Goal: Information Seeking & Learning: Learn about a topic

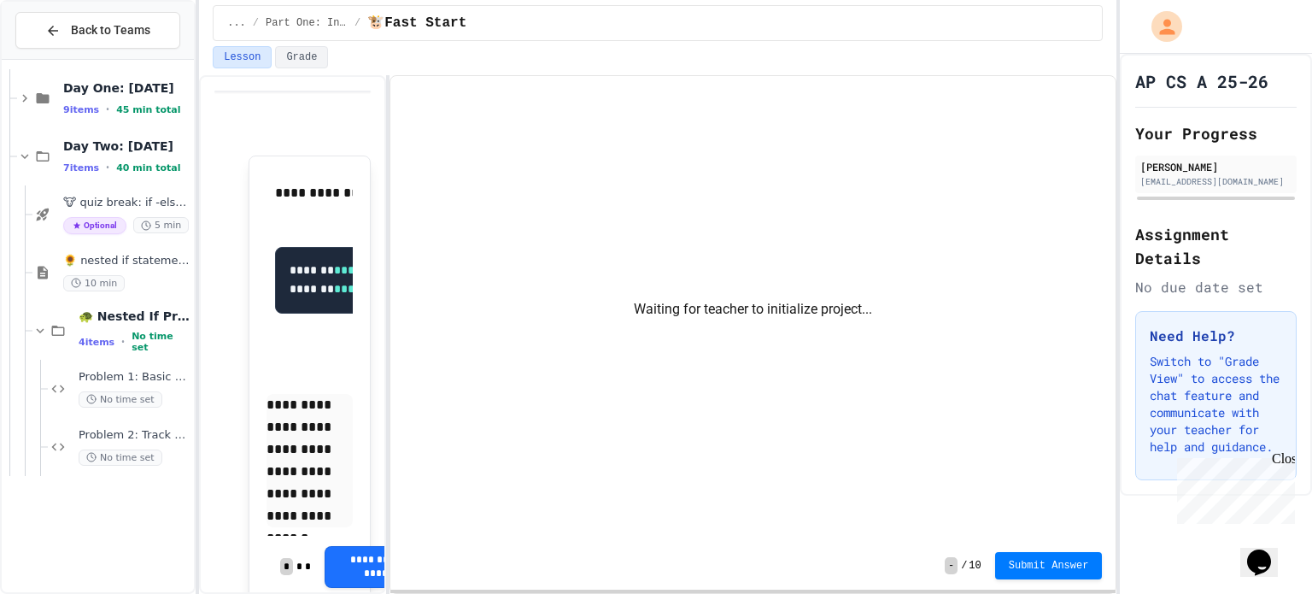
scroll to position [953, 0]
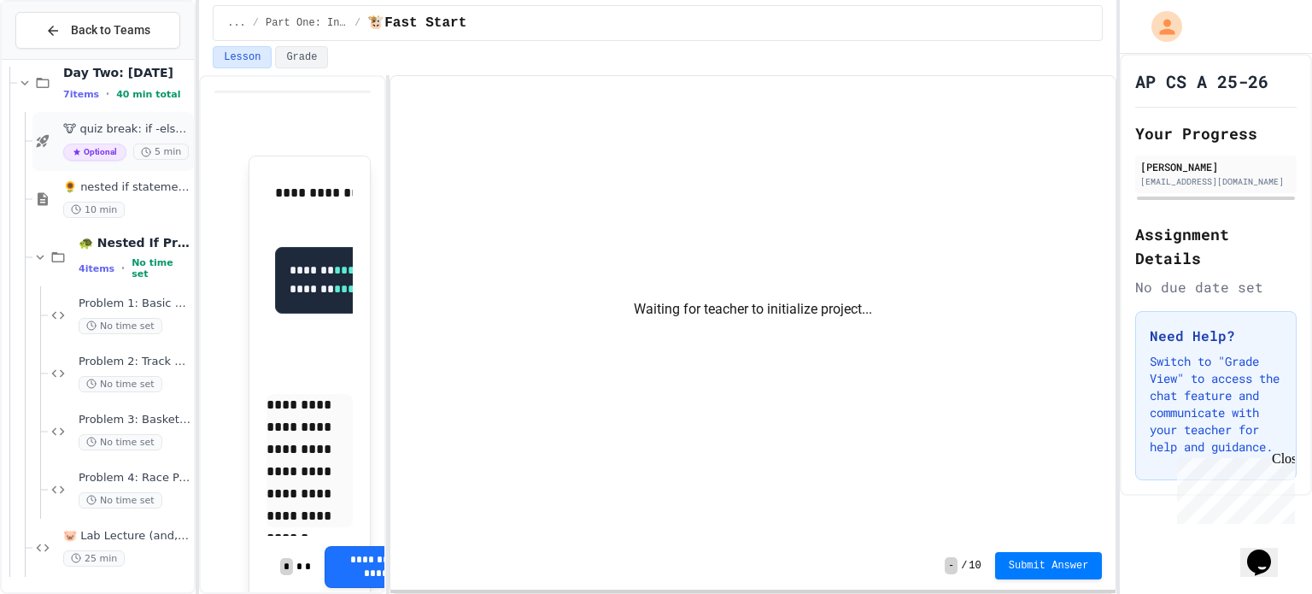
click at [84, 125] on span "🐮 quiz break: if -else- if" at bounding box center [126, 129] width 127 height 15
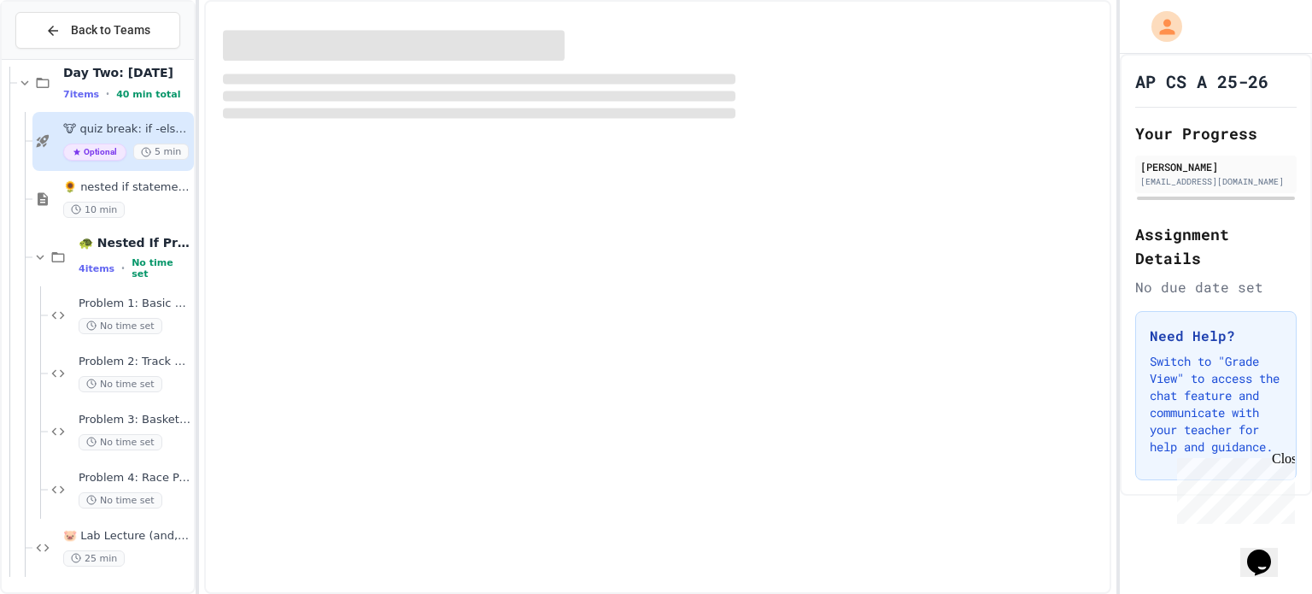
scroll to position [932, 0]
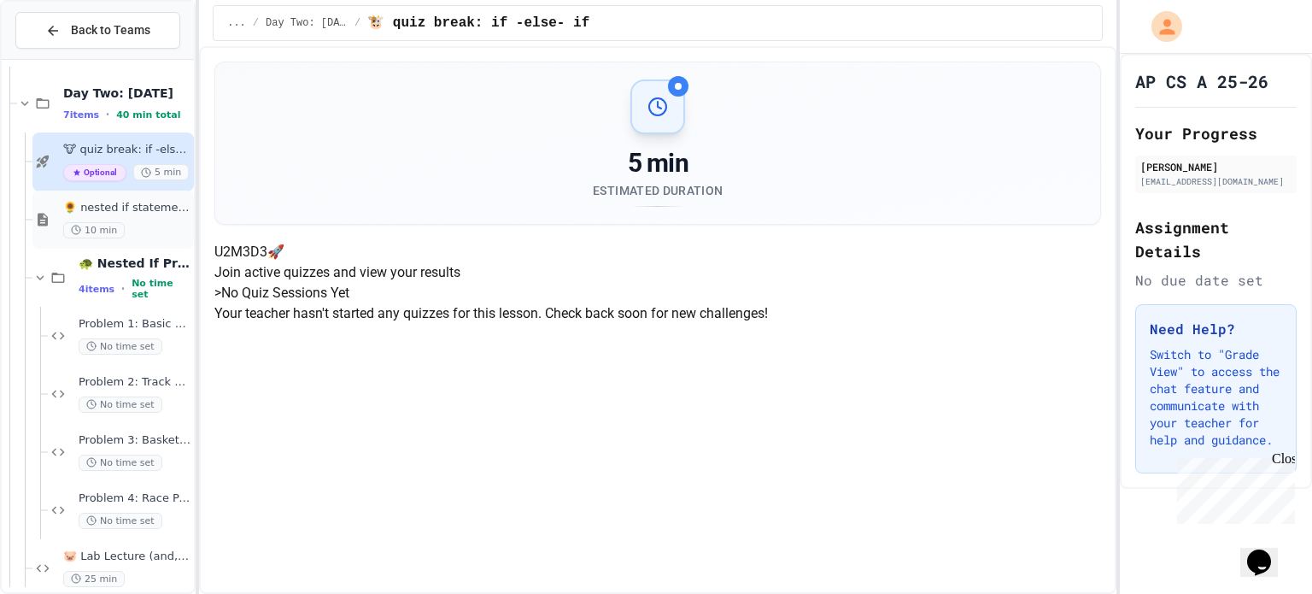
click at [120, 215] on div "🌻 nested if statements notes 10 min" at bounding box center [126, 220] width 127 height 38
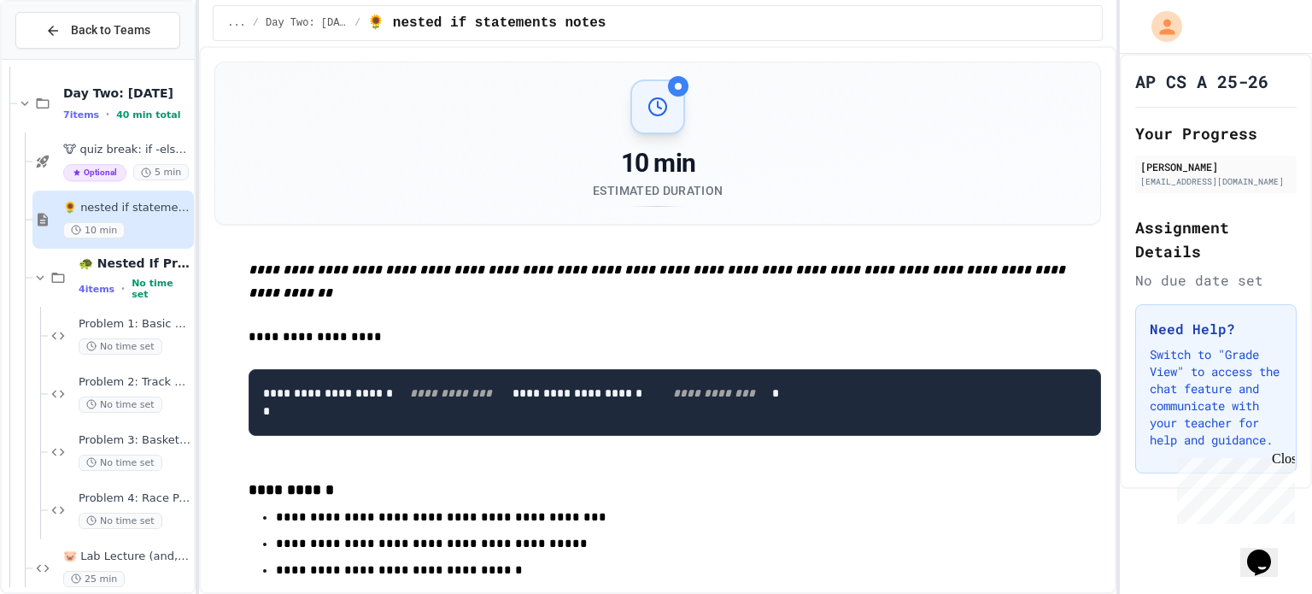
scroll to position [953, 0]
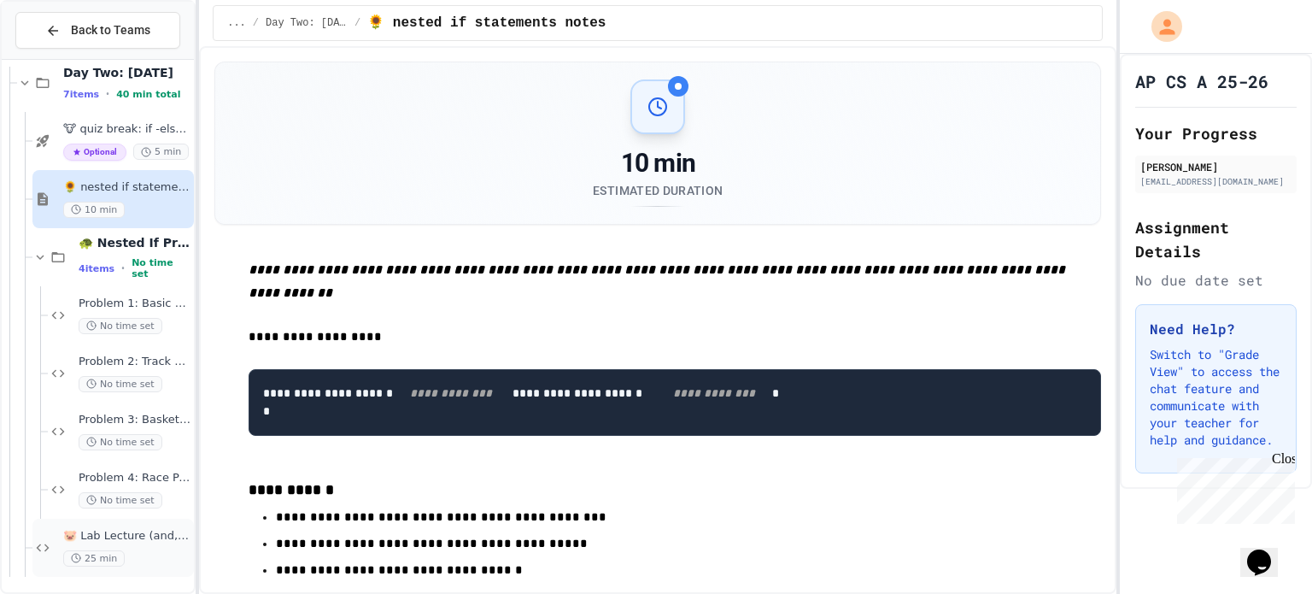
click at [83, 537] on span "🐷 Lab Lecture (and, or, not)" at bounding box center [126, 536] width 127 height 15
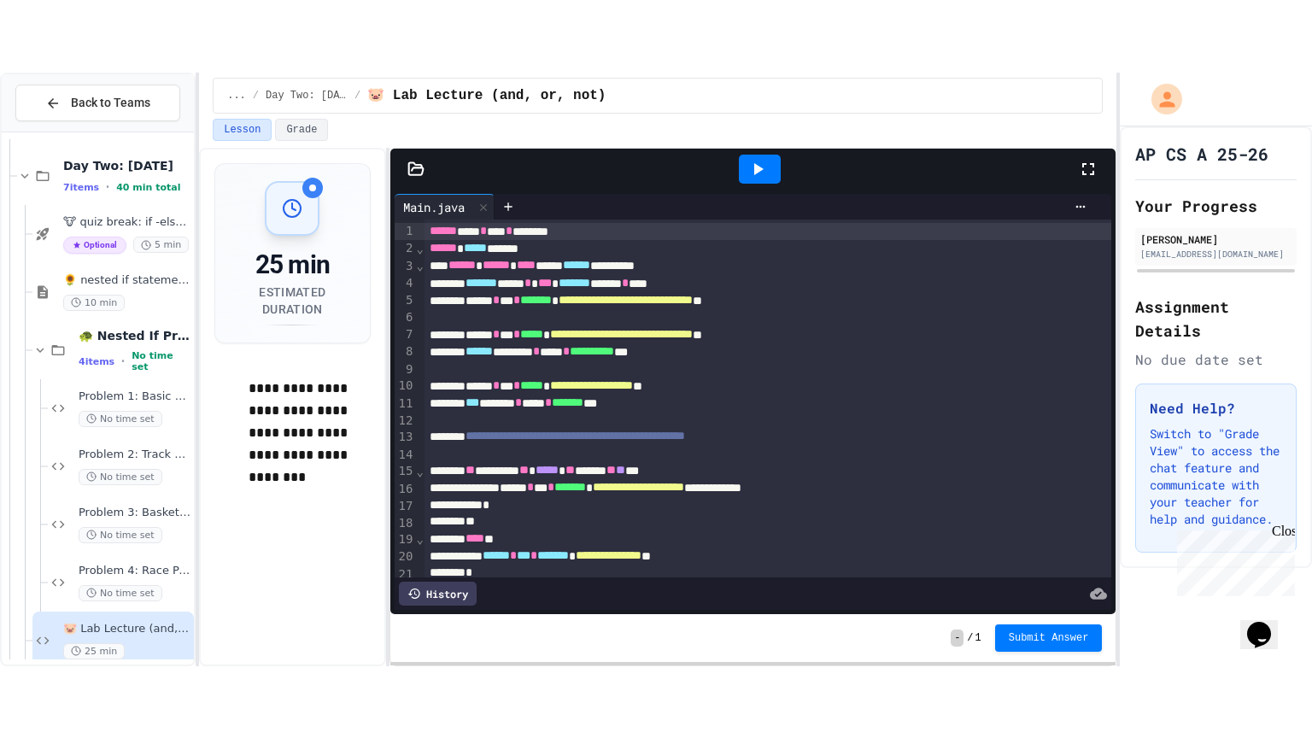
scroll to position [52, 0]
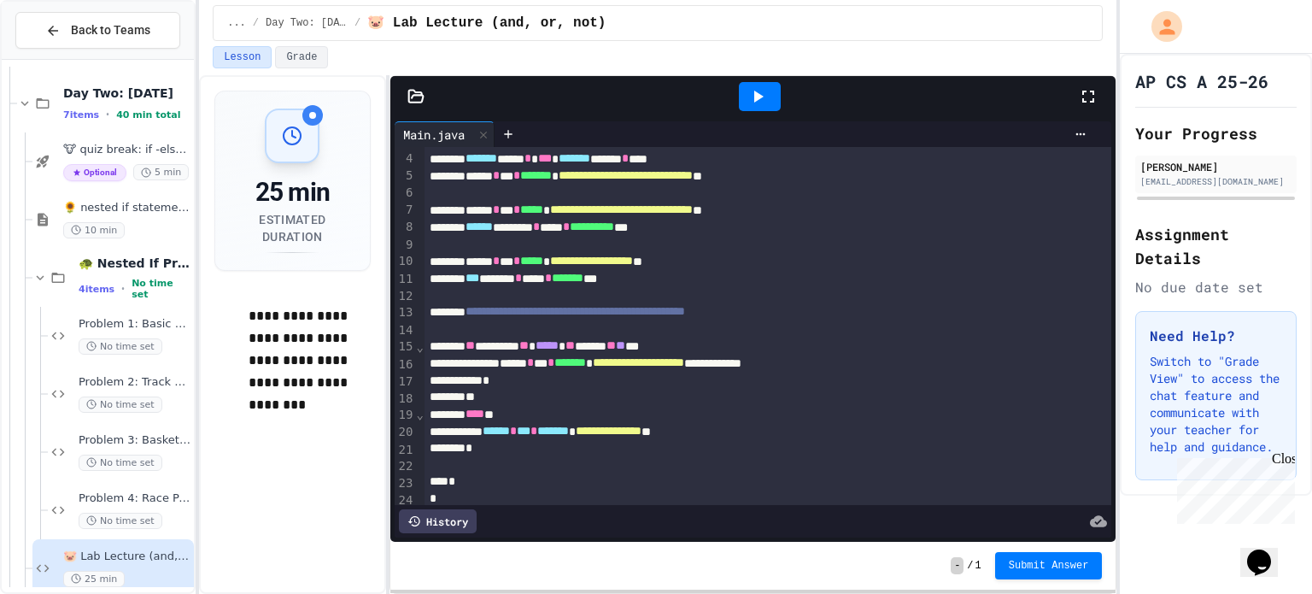
click at [1094, 99] on icon at bounding box center [1089, 97] width 12 height 12
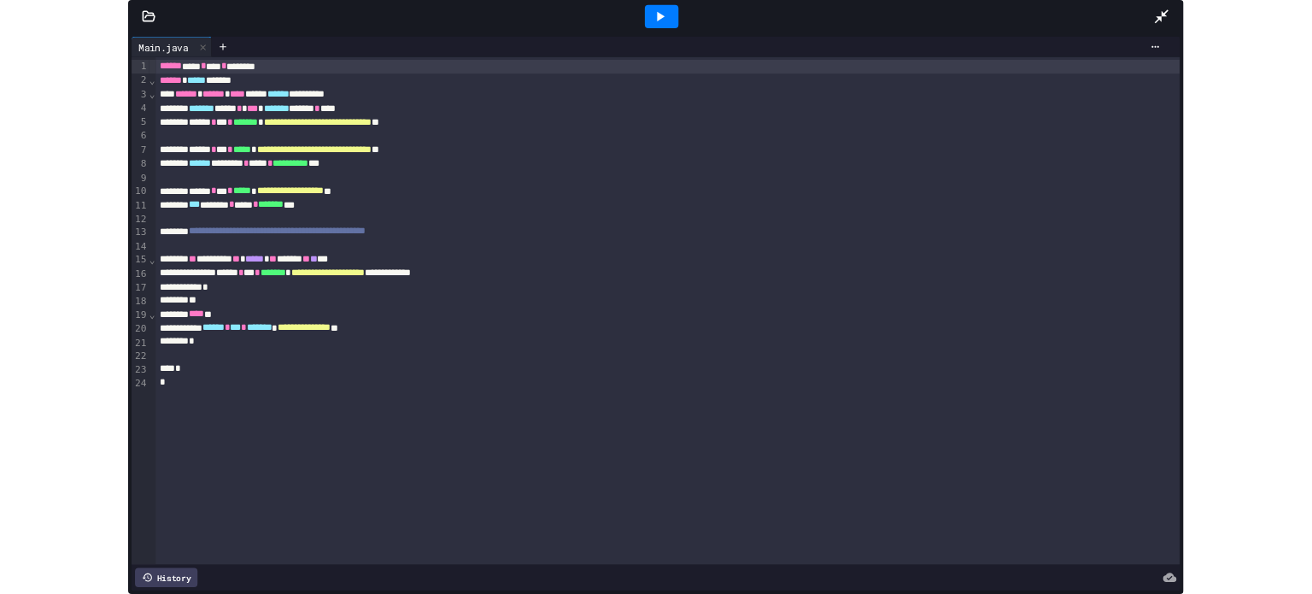
scroll to position [808, 0]
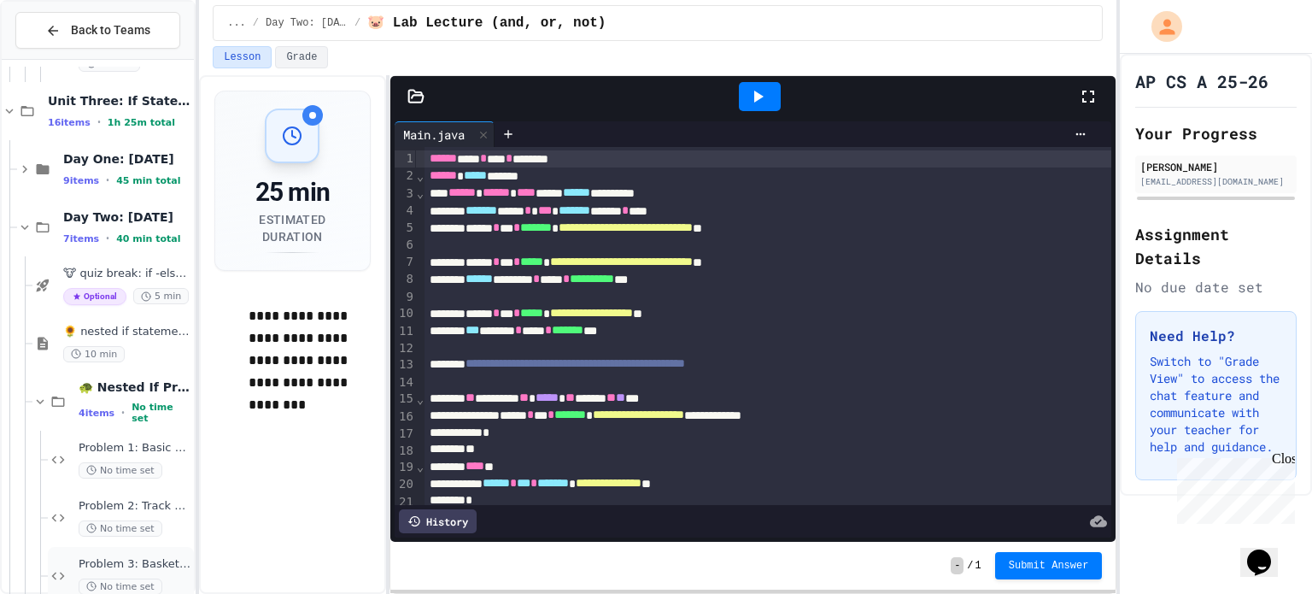
click at [118, 565] on span "Problem 3: Basketball Scholarship Evaluation" at bounding box center [135, 564] width 112 height 15
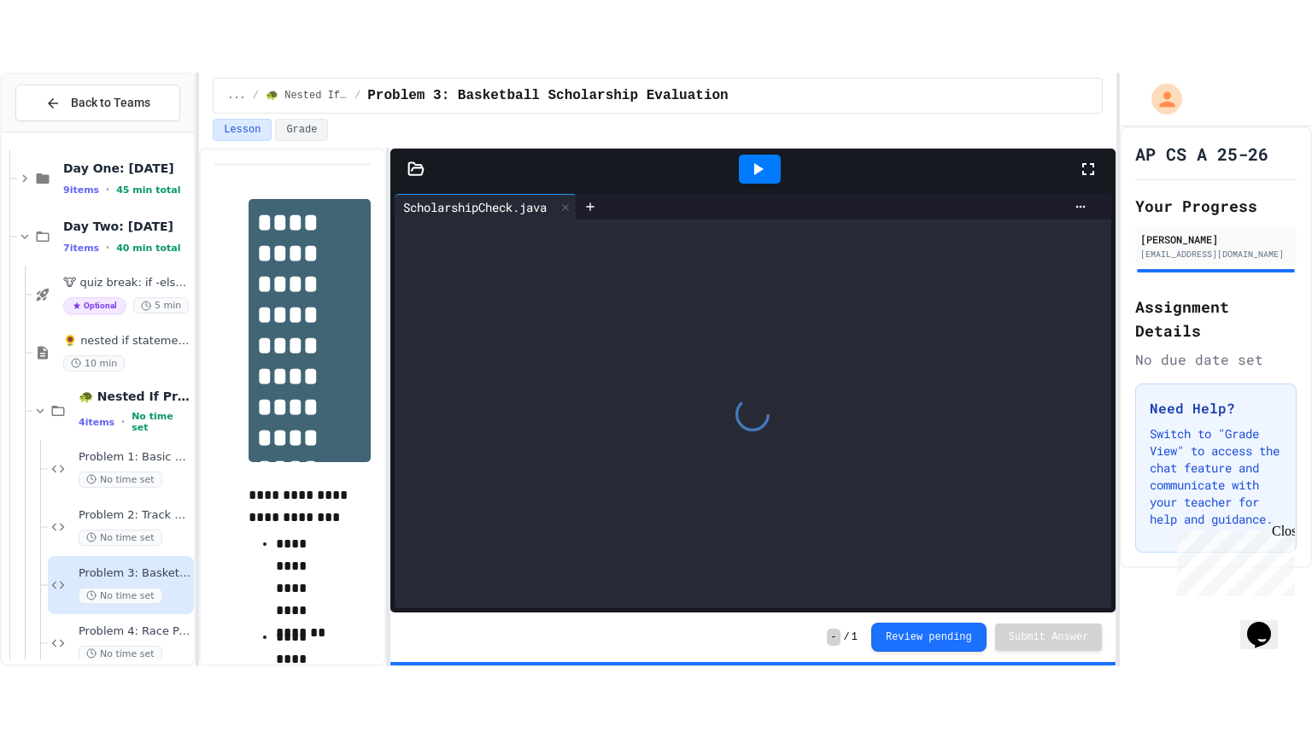
scroll to position [953, 0]
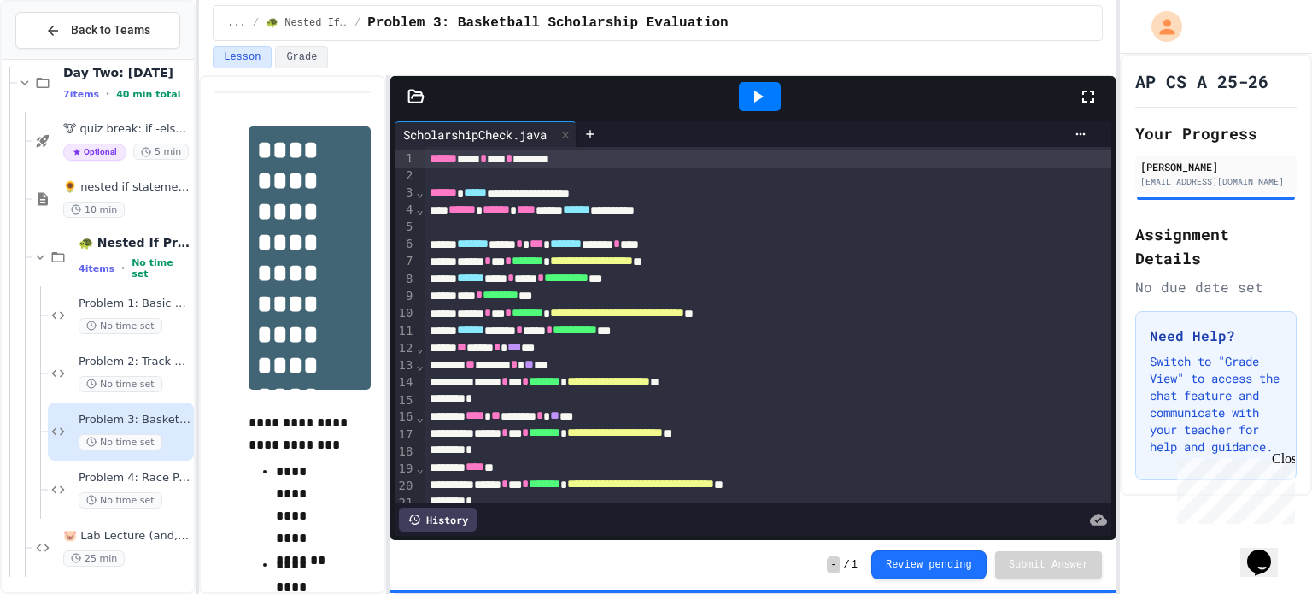
click at [1088, 97] on icon at bounding box center [1088, 96] width 21 height 21
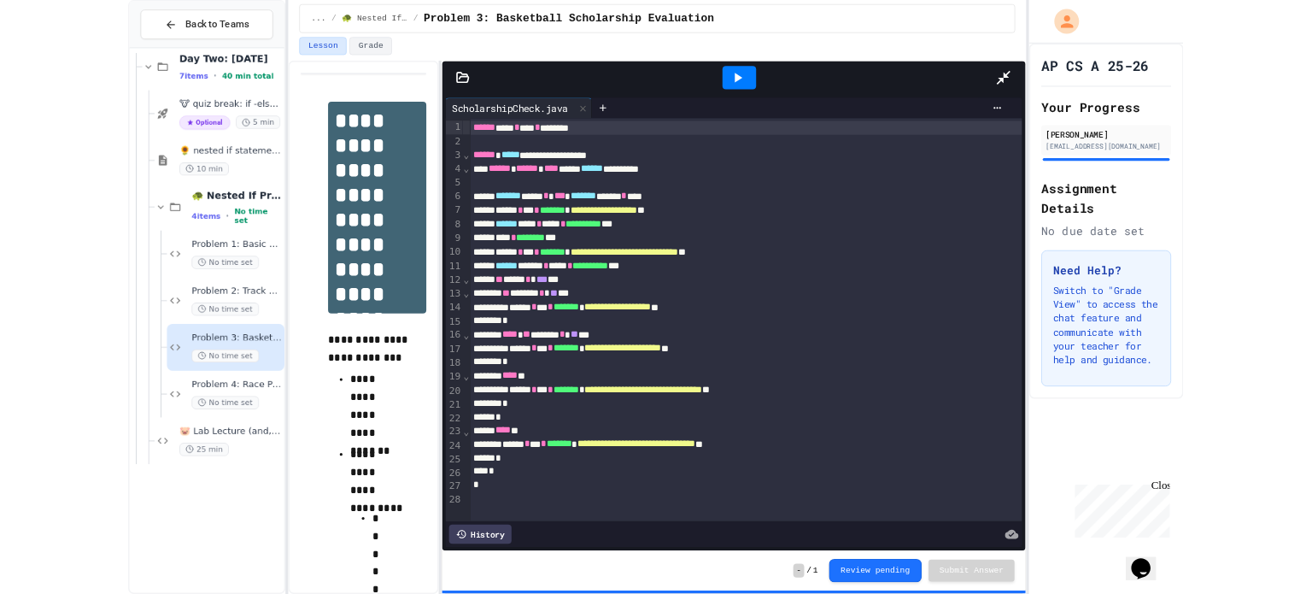
scroll to position [808, 0]
